Goal: Check status: Check status

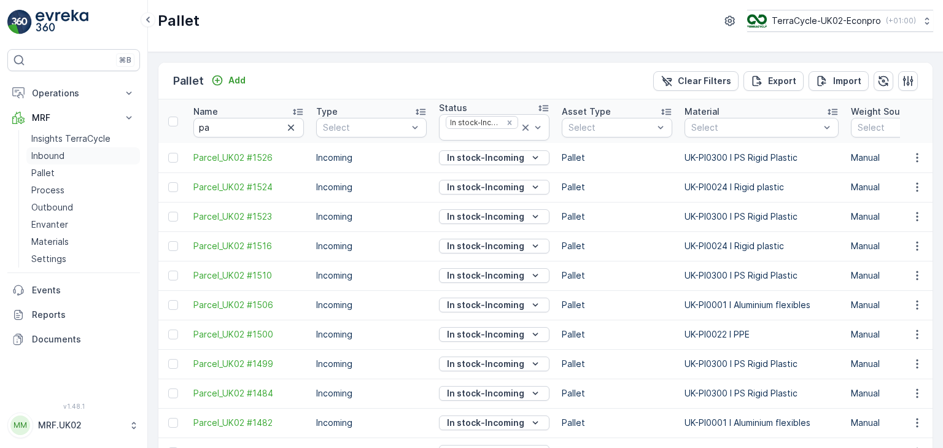
click at [66, 153] on link "Inbound" at bounding box center [83, 155] width 114 height 17
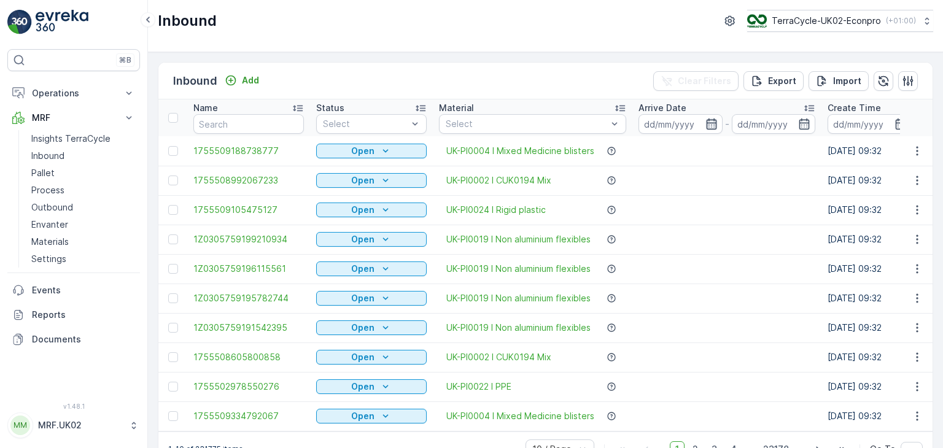
click at [716, 120] on icon "button" at bounding box center [712, 124] width 12 height 12
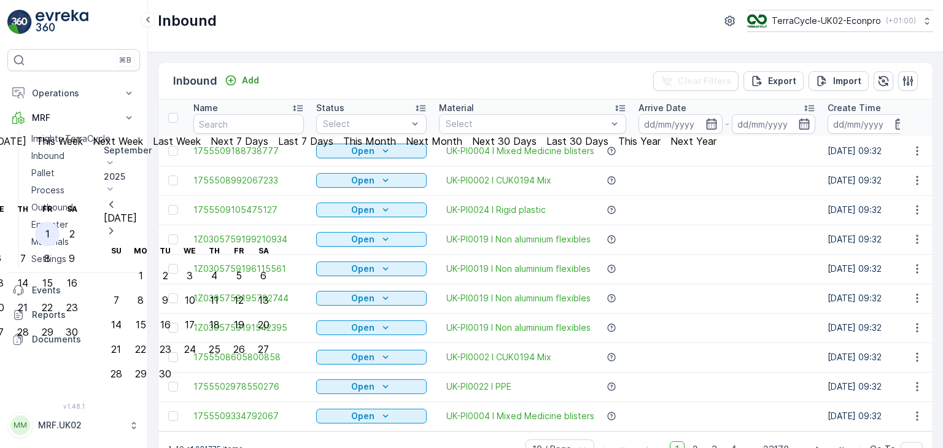
click at [50, 228] on div "1" at bounding box center [47, 233] width 4 height 11
type input "[DATE]"
click at [50, 228] on div "1" at bounding box center [47, 233] width 4 height 11
type input "[DATE]"
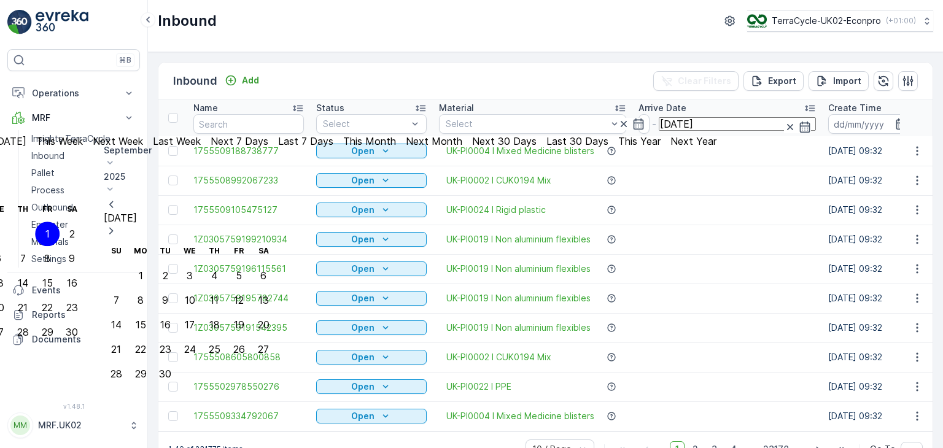
type input "[DATE]"
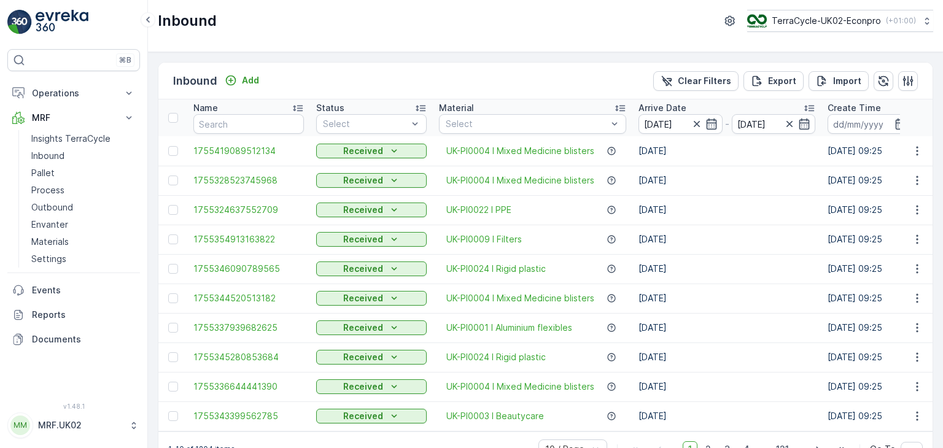
scroll to position [34, 0]
